Goal: Task Accomplishment & Management: Manage account settings

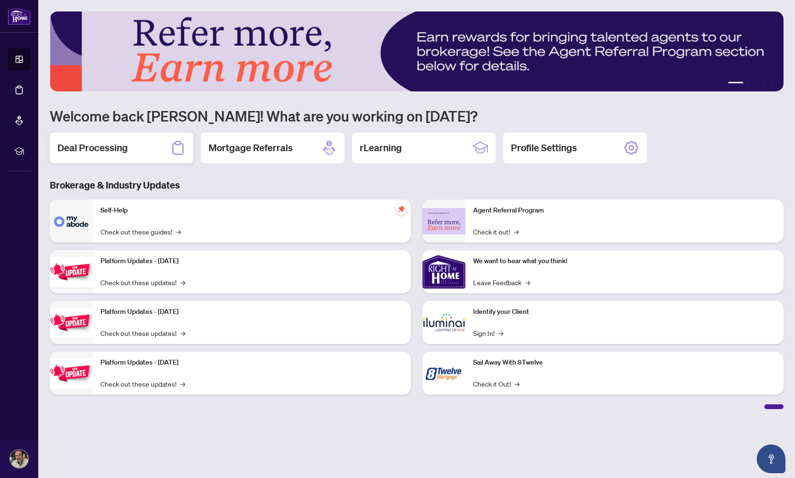
click at [107, 148] on h2 "Deal Processing" at bounding box center [92, 147] width 70 height 13
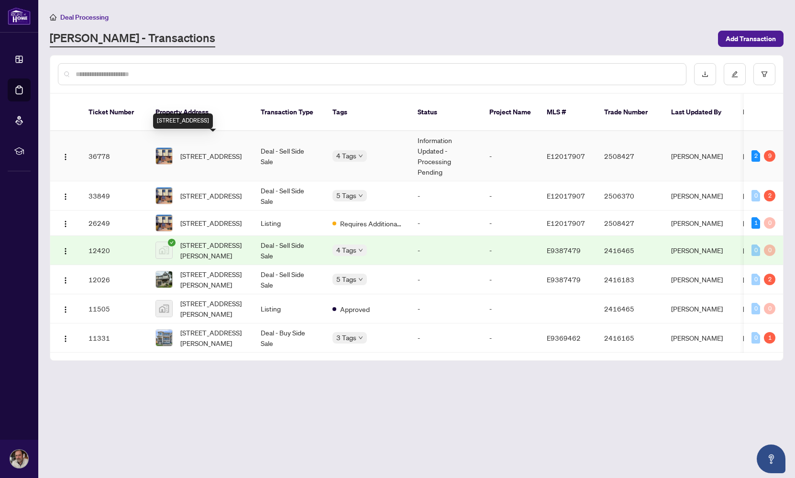
click at [188, 151] on span "[STREET_ADDRESS]" at bounding box center [210, 156] width 61 height 11
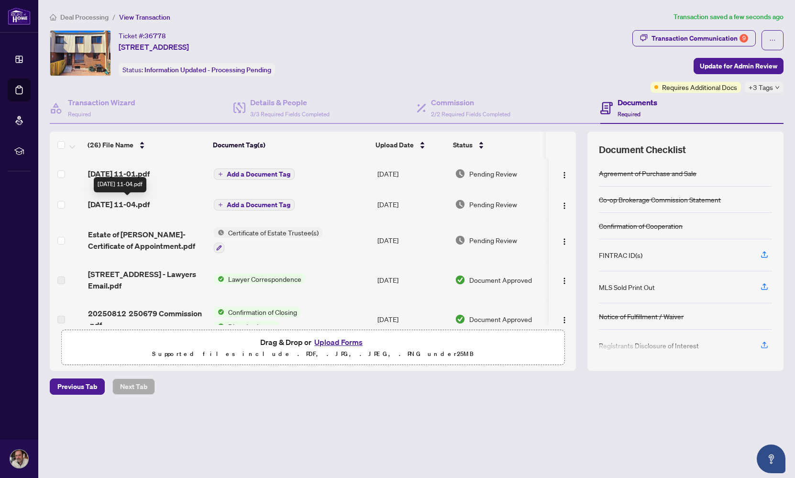
click at [121, 204] on span "[DATE] 11-04.pdf" at bounding box center [119, 204] width 62 height 11
click at [233, 171] on span "Add a Document Tag" at bounding box center [259, 174] width 64 height 7
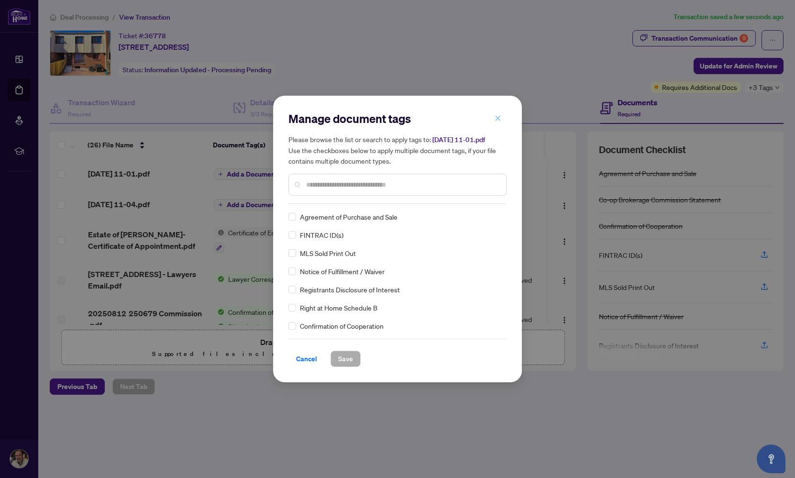
click at [497, 117] on icon "close" at bounding box center [498, 118] width 7 height 7
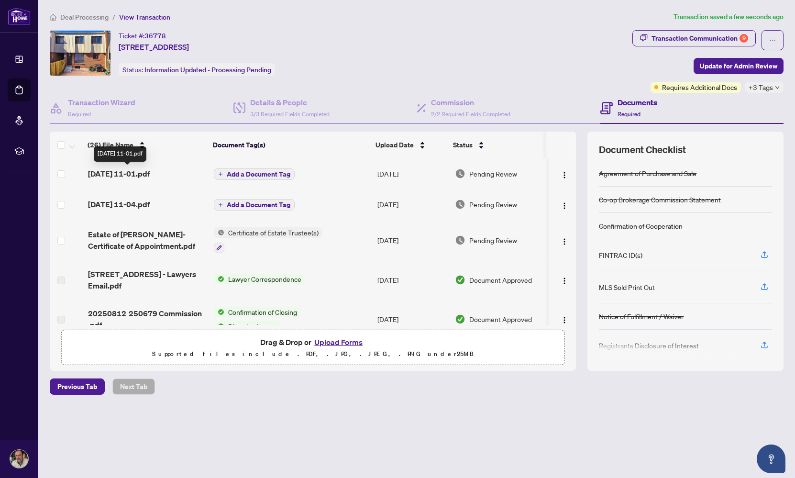
click at [122, 172] on span "[DATE] 11-01.pdf" at bounding box center [119, 173] width 62 height 11
click at [237, 175] on span "Add a Document Tag" at bounding box center [259, 174] width 64 height 7
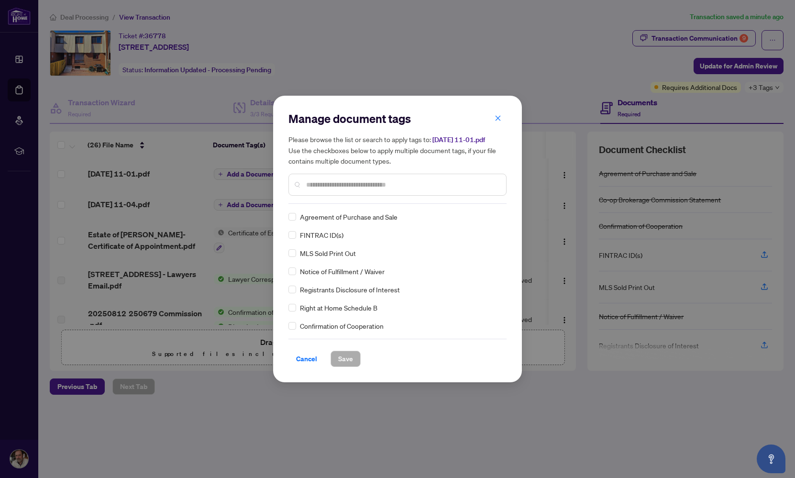
click at [327, 182] on input "text" at bounding box center [402, 184] width 192 height 11
type input "****"
click at [338, 362] on span "Save" at bounding box center [345, 358] width 15 height 15
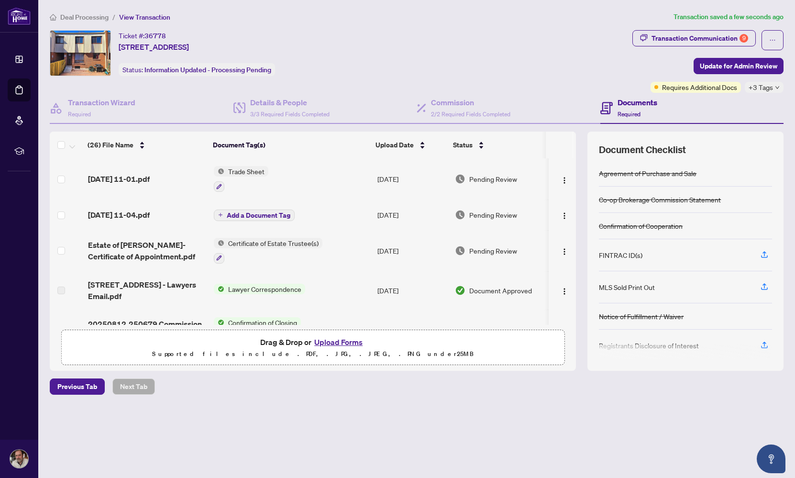
click at [223, 214] on button "Add a Document Tag" at bounding box center [254, 215] width 81 height 11
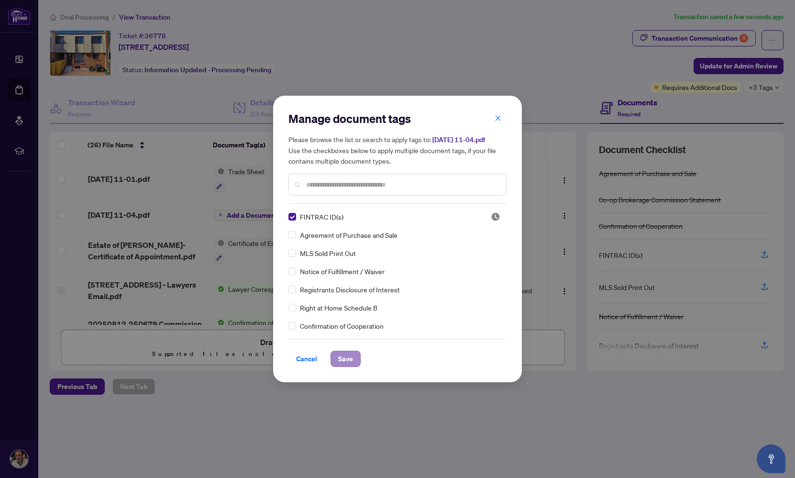
click at [342, 359] on span "Save" at bounding box center [345, 358] width 15 height 15
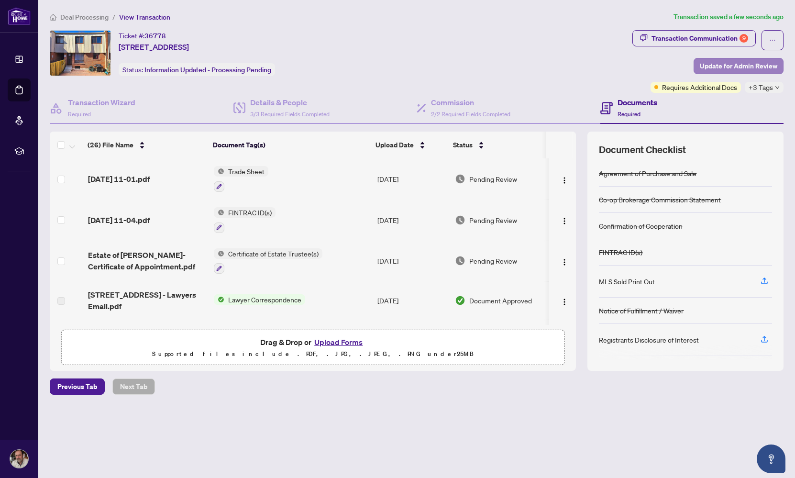
click at [717, 66] on span "Update for Admin Review" at bounding box center [738, 65] width 77 height 15
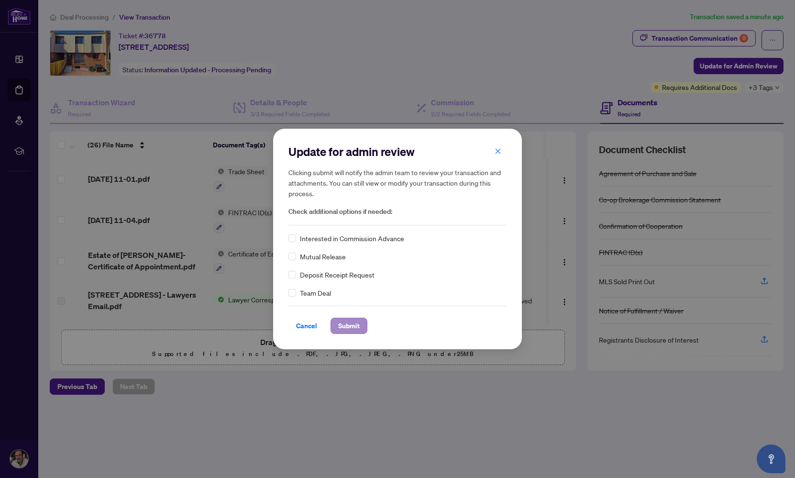
click at [348, 325] on span "Submit" at bounding box center [349, 325] width 22 height 15
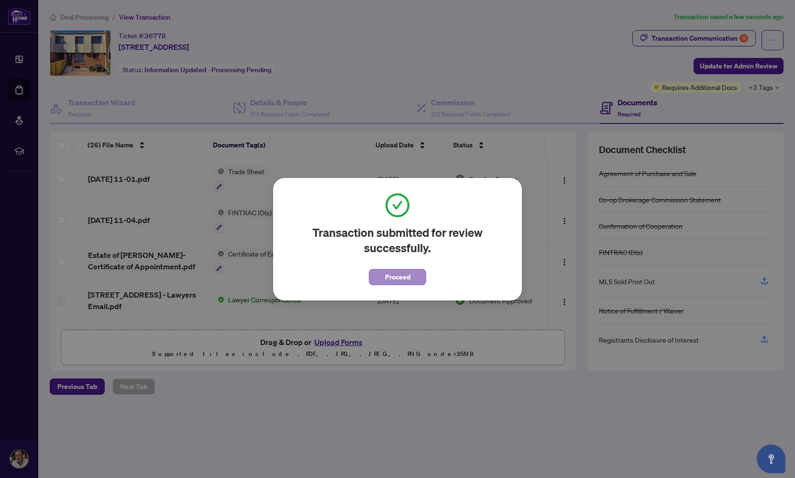
click at [384, 280] on button "Proceed" at bounding box center [397, 277] width 57 height 16
